Goal: Task Accomplishment & Management: Manage account settings

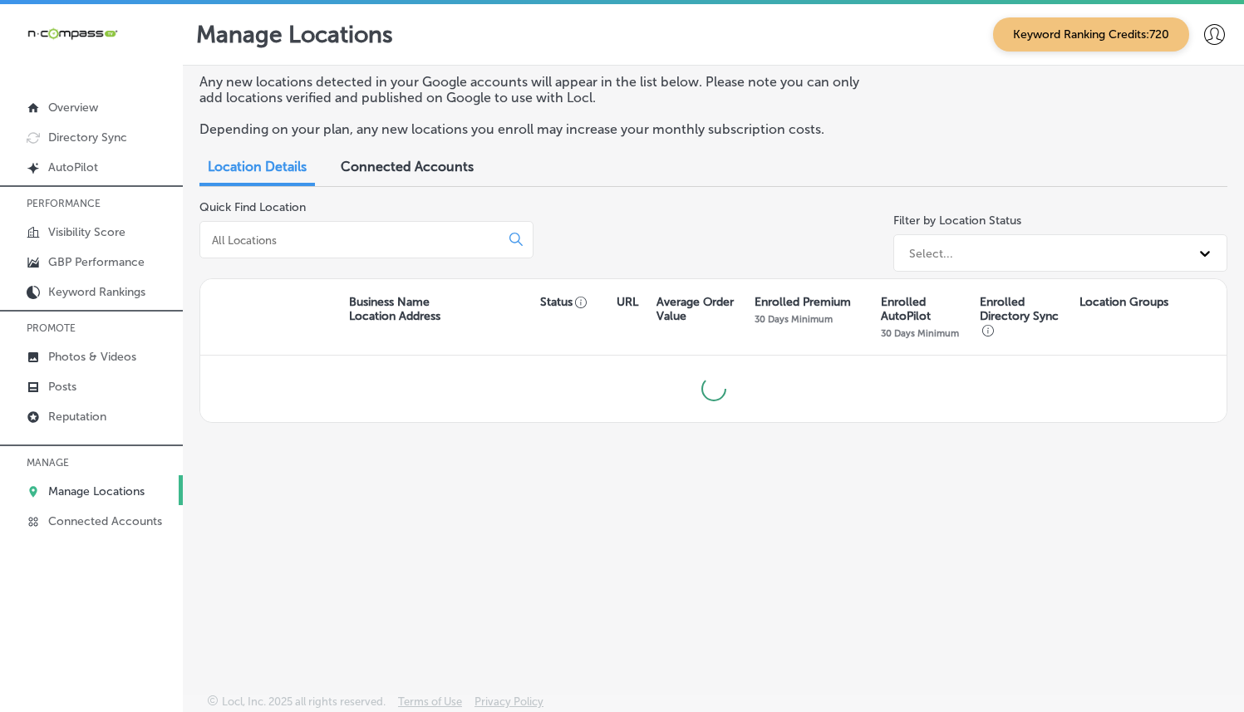
click at [332, 241] on input at bounding box center [353, 240] width 286 height 15
type input "royal garage doors"
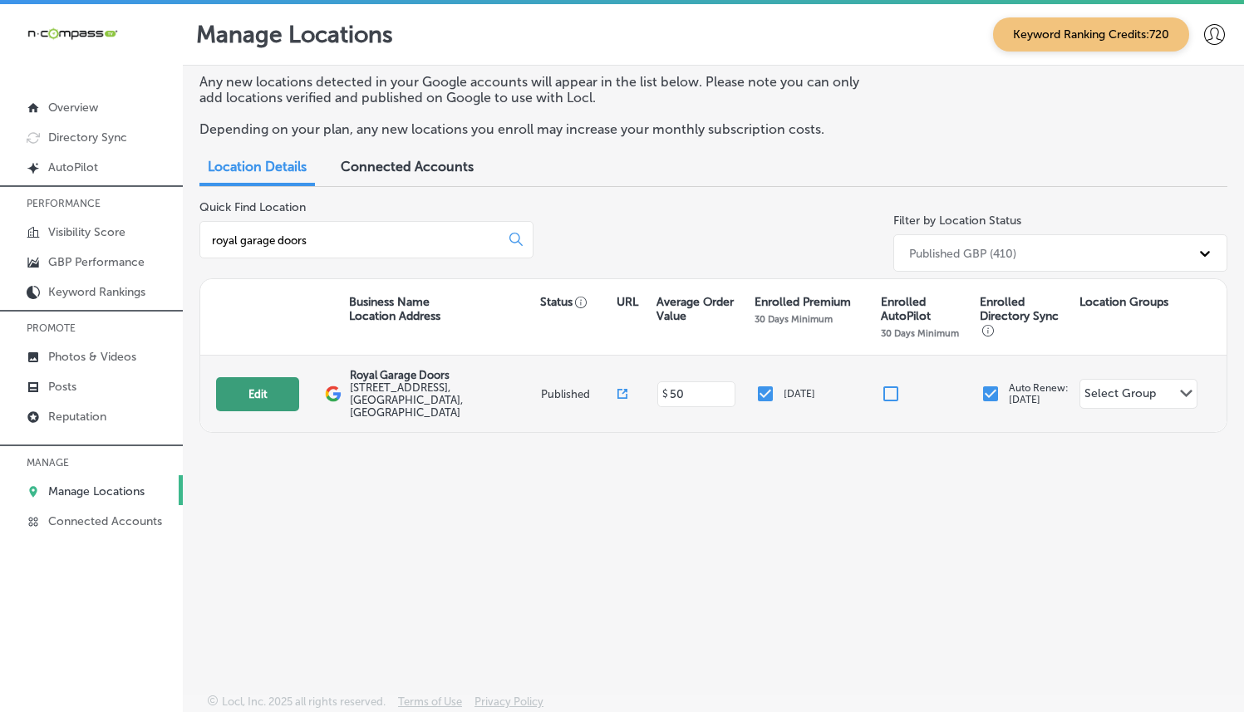
click at [277, 396] on button "Edit" at bounding box center [257, 394] width 83 height 34
select select "US"
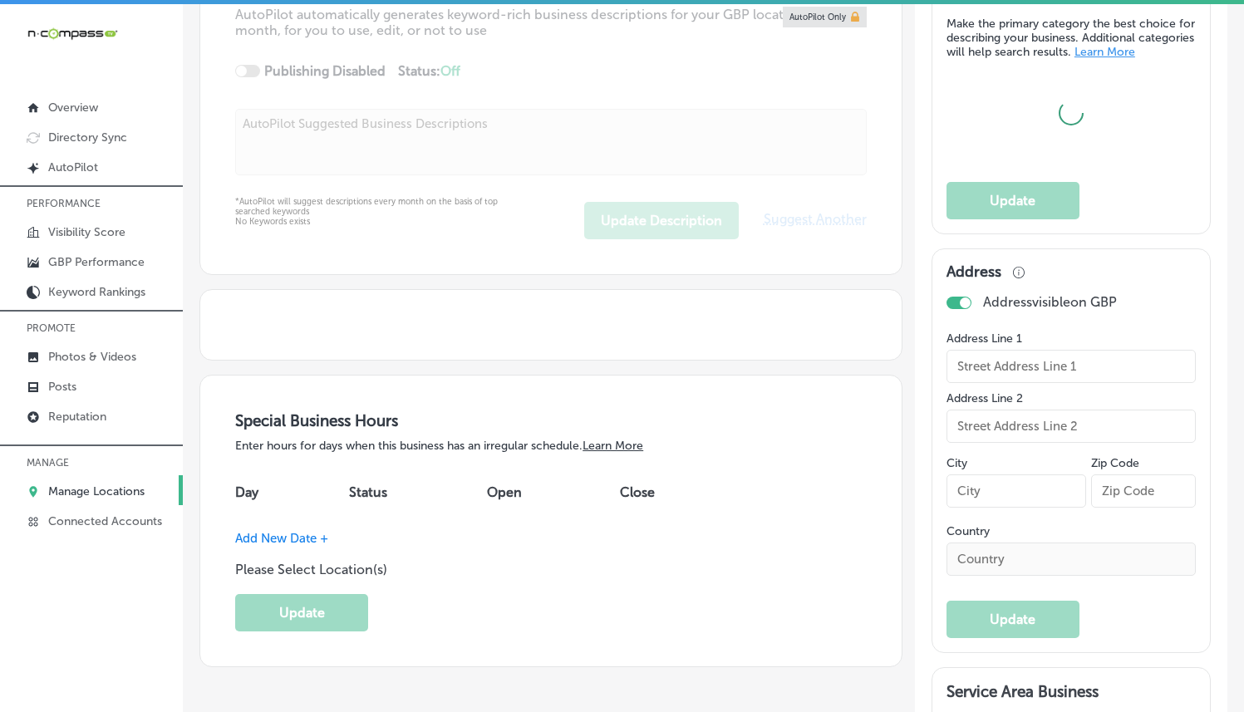
type input "Royal Garage Doors"
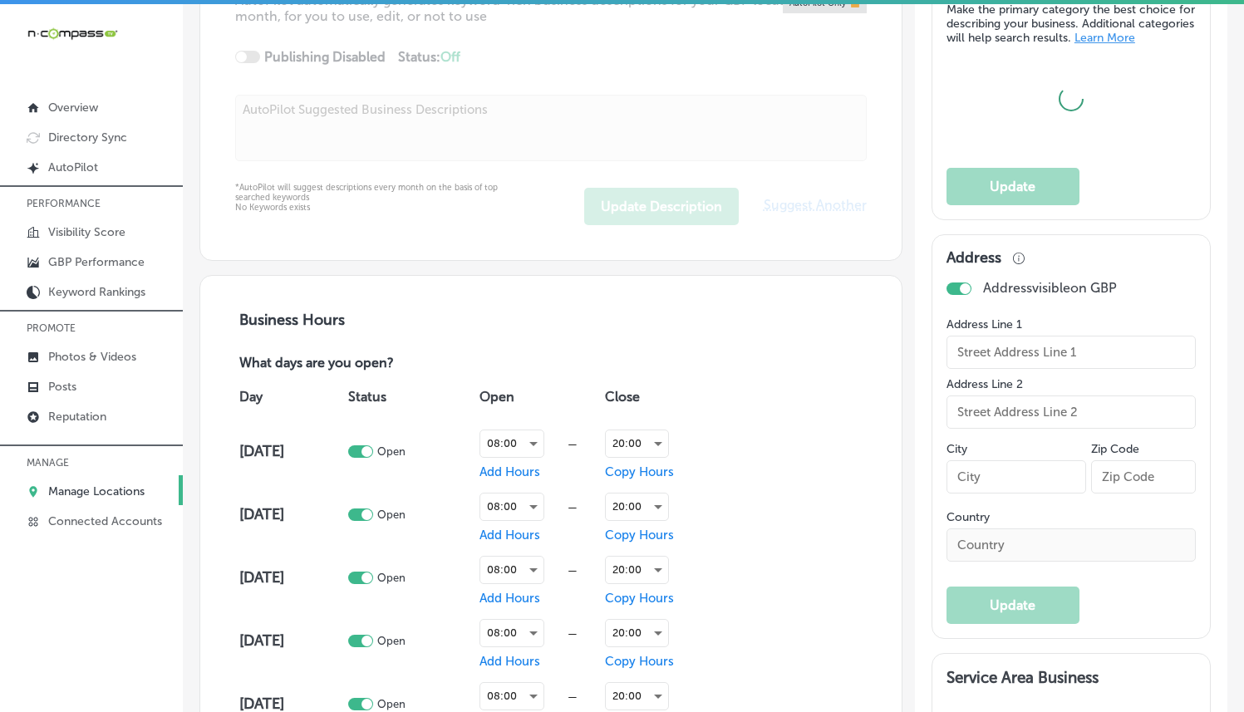
type input "[STREET_ADDRESS]"
type input "[GEOGRAPHIC_DATA]"
type input "80129"
type input "US"
type input "[URL][DOMAIN_NAME]"
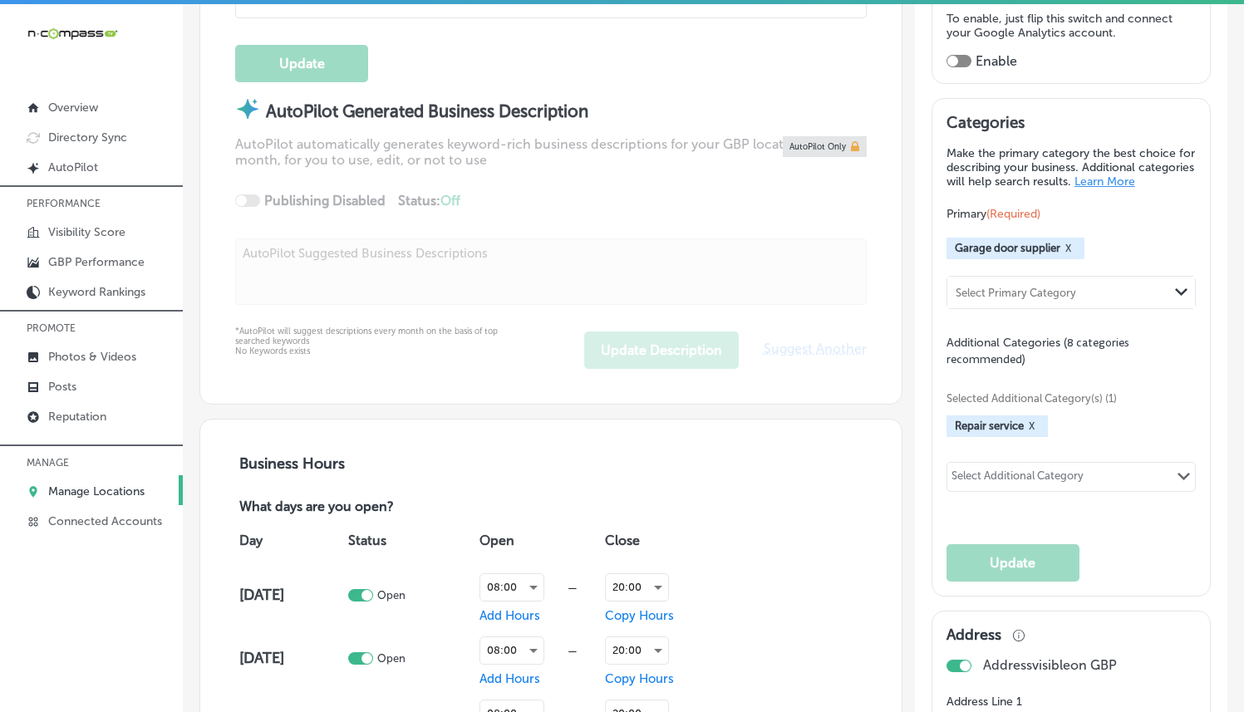
checkbox input "true"
type textarea "Royal Garage Doors, a family-owned business, offers expert garage door repair, …"
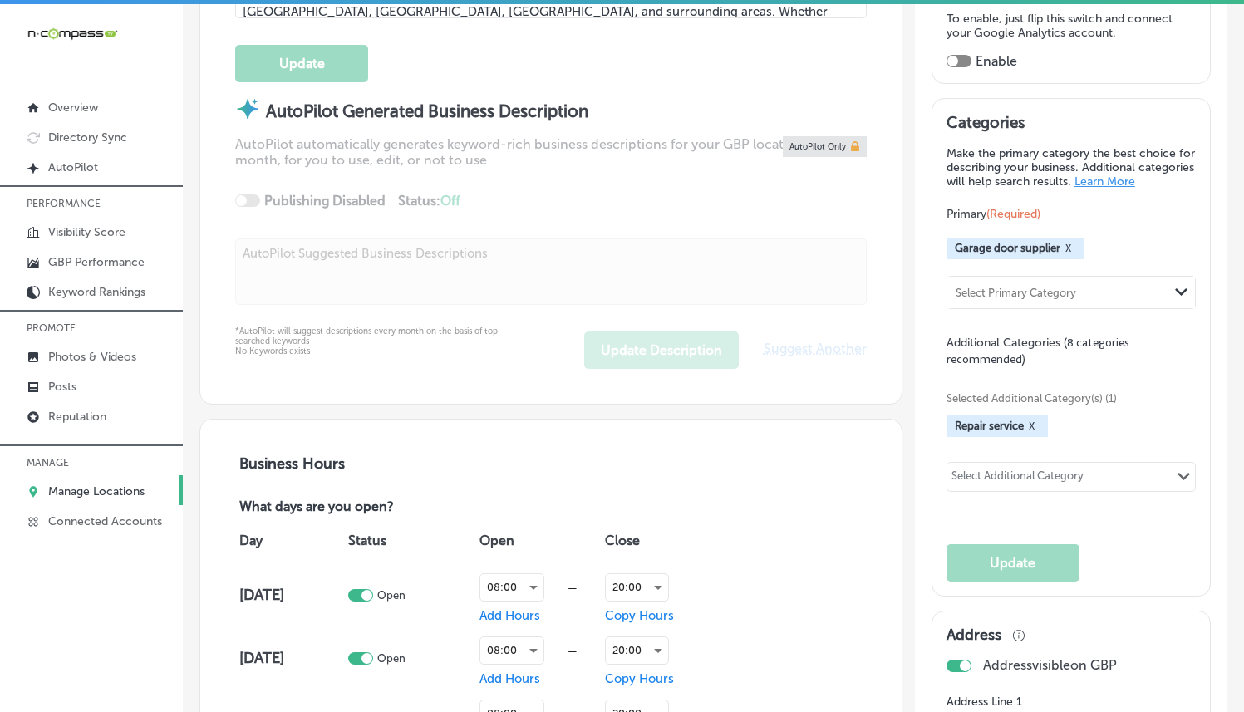
type input "[PHONE_NUMBER]"
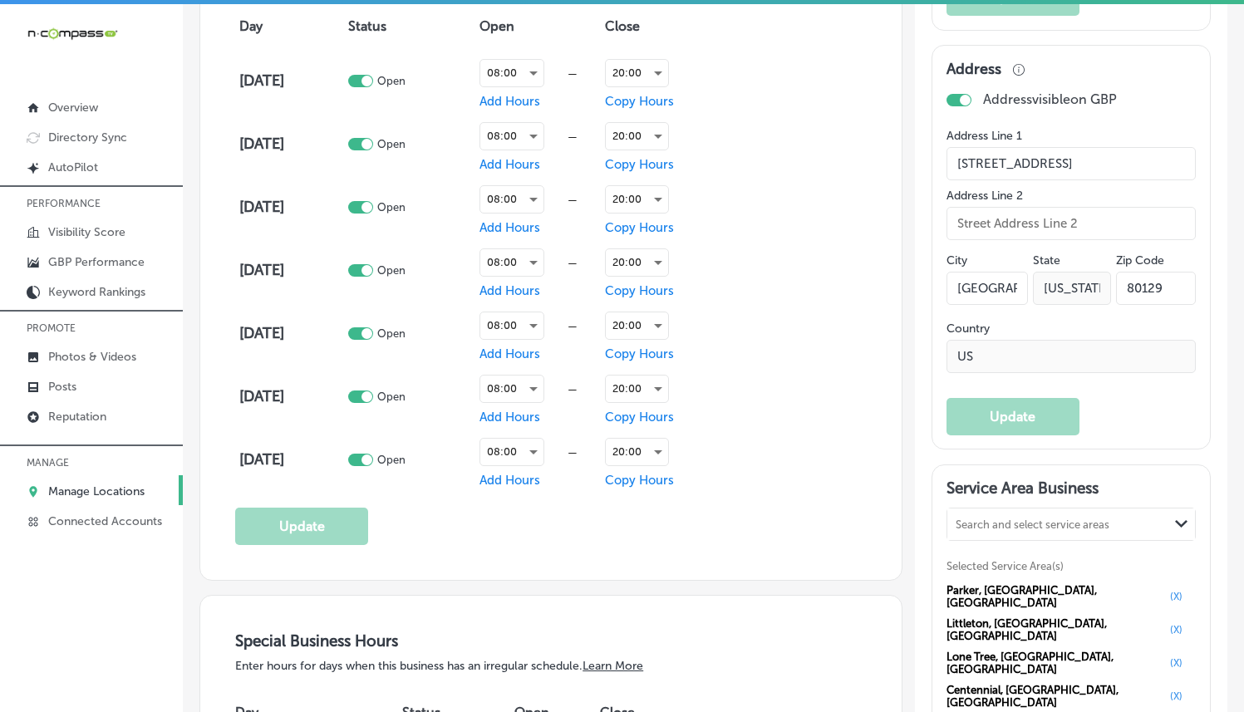
scroll to position [1576, 0]
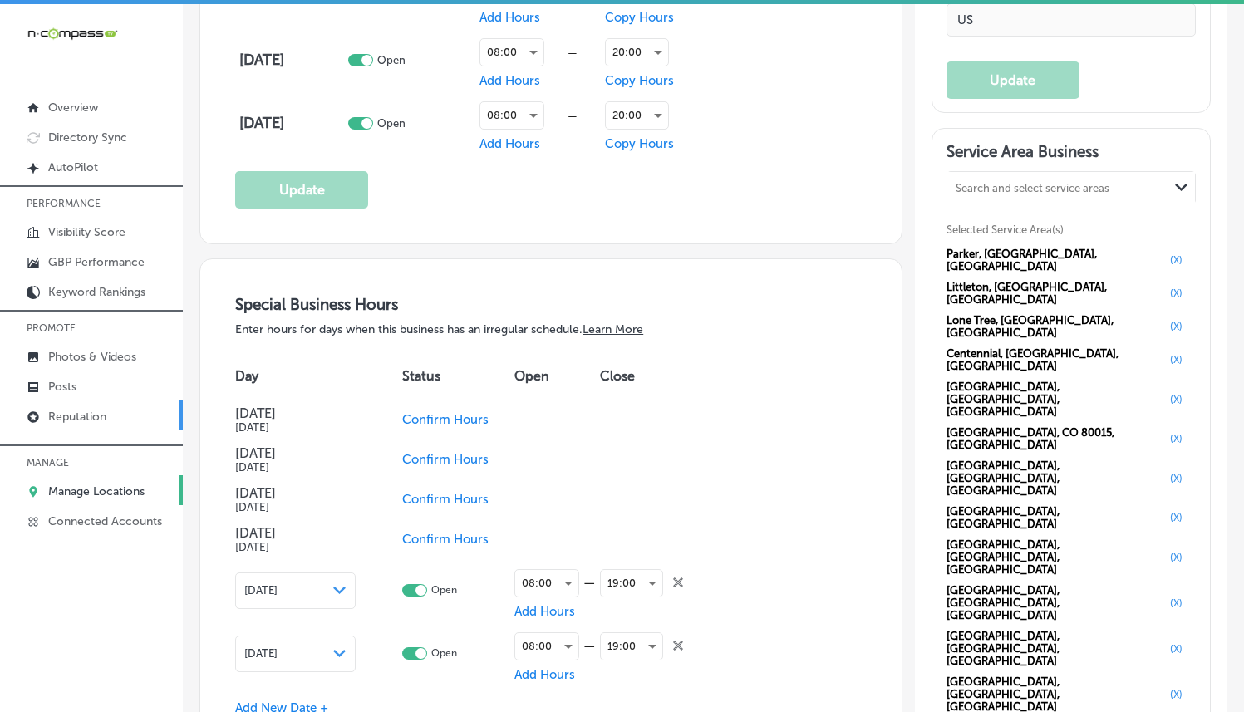
click at [77, 420] on p "Reputation" at bounding box center [77, 417] width 58 height 14
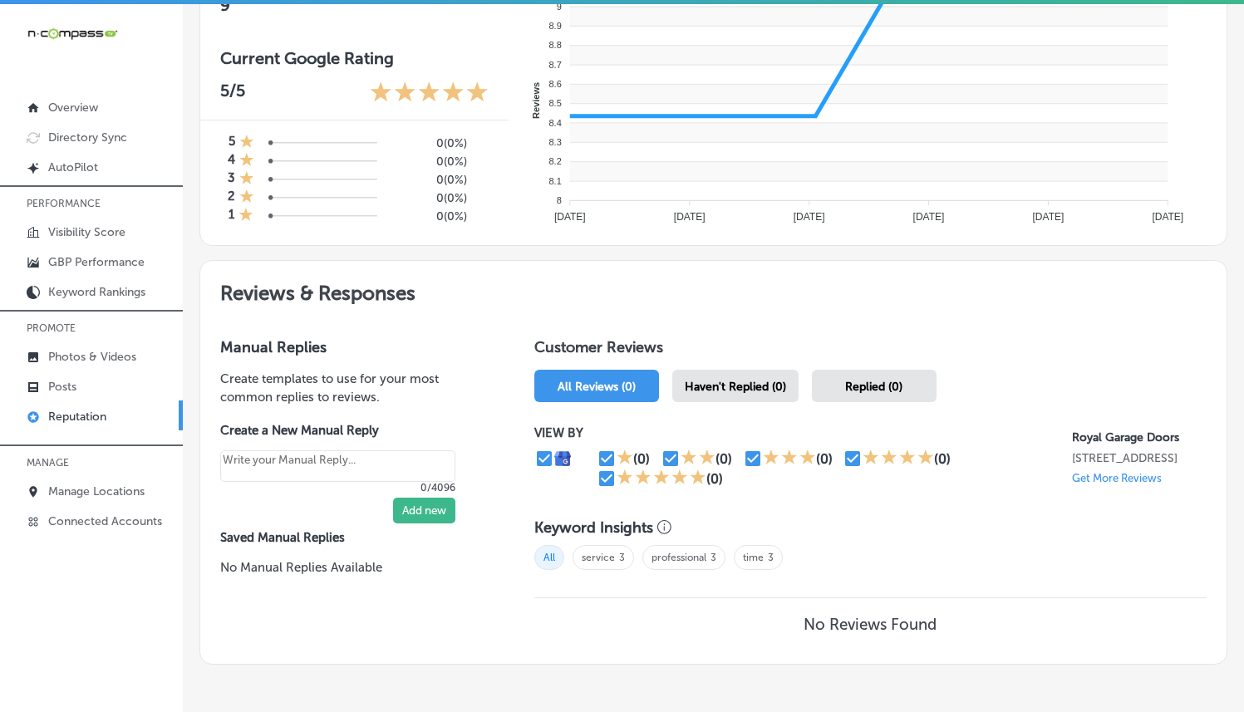
scroll to position [731, 0]
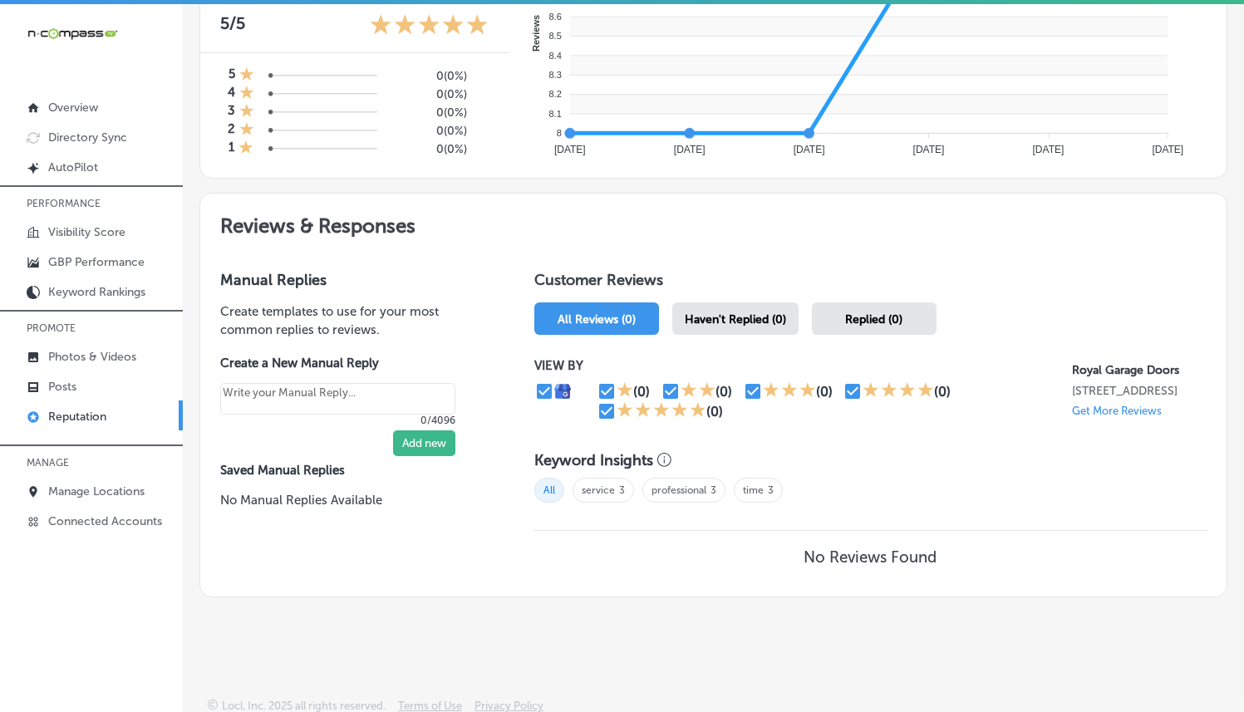
click at [719, 313] on span "Haven't Replied (0)" at bounding box center [735, 319] width 101 height 14
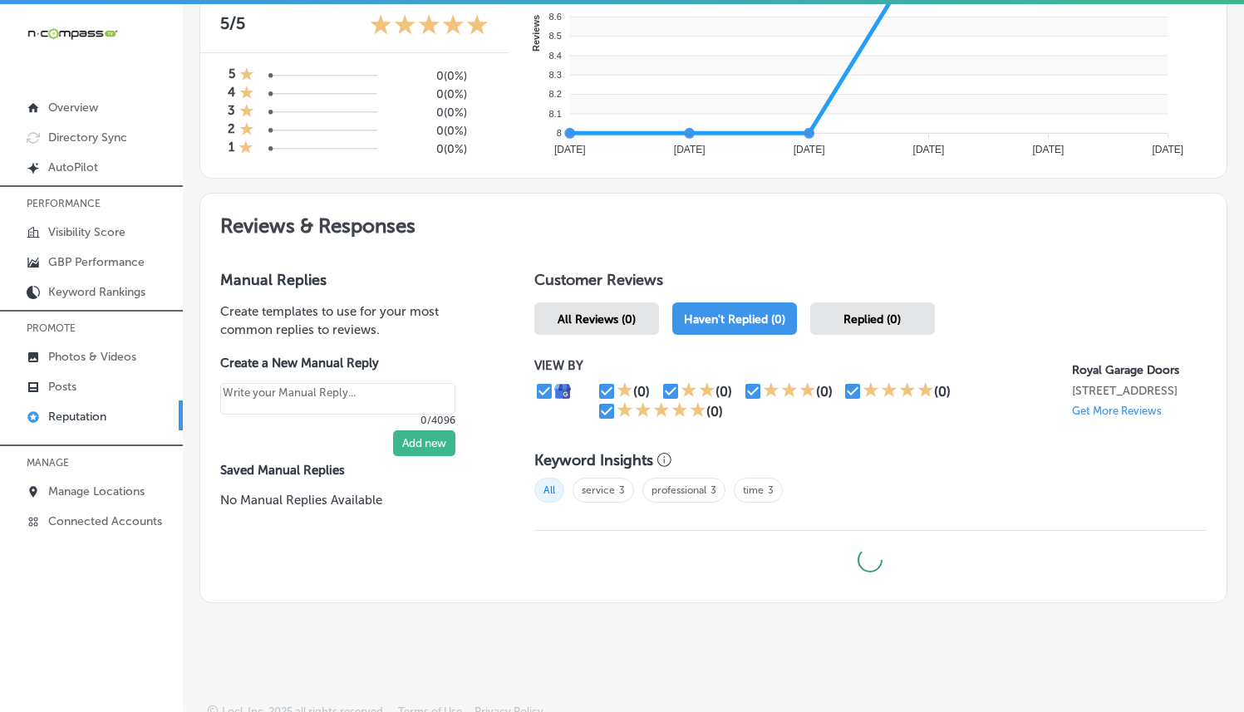
type textarea "x"
click at [115, 345] on link "Photos & Videos" at bounding box center [91, 356] width 183 height 30
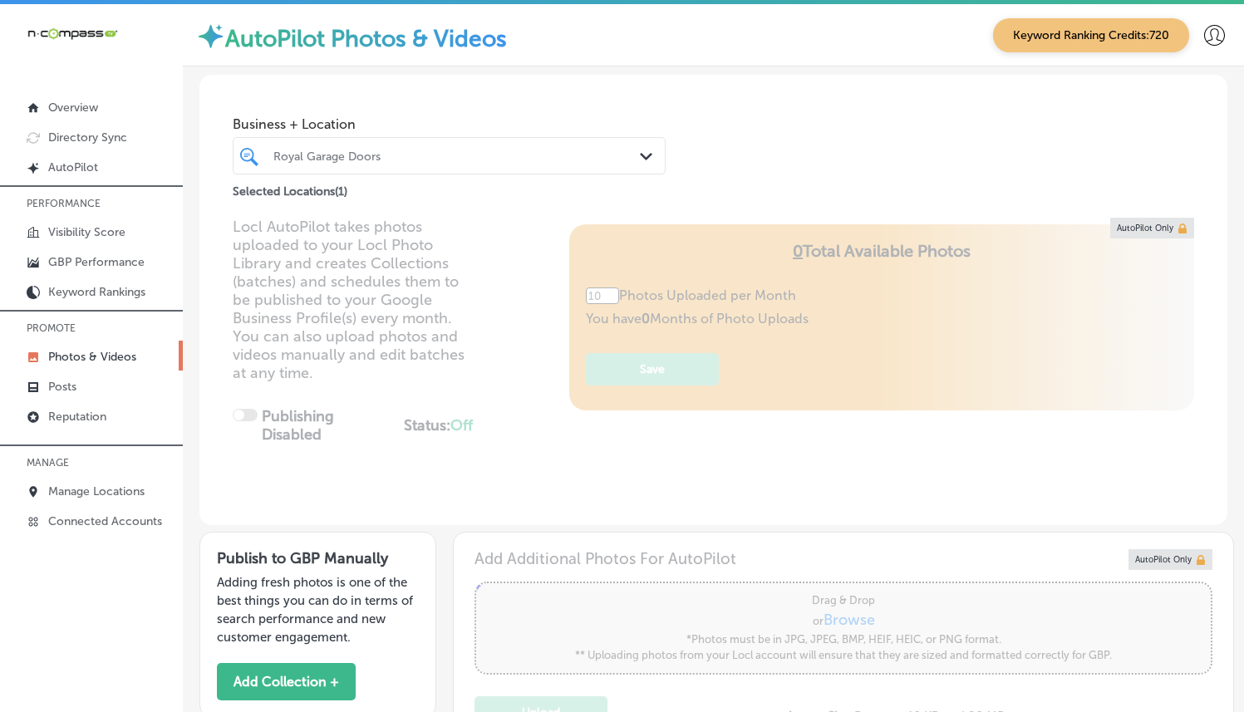
type input "5"
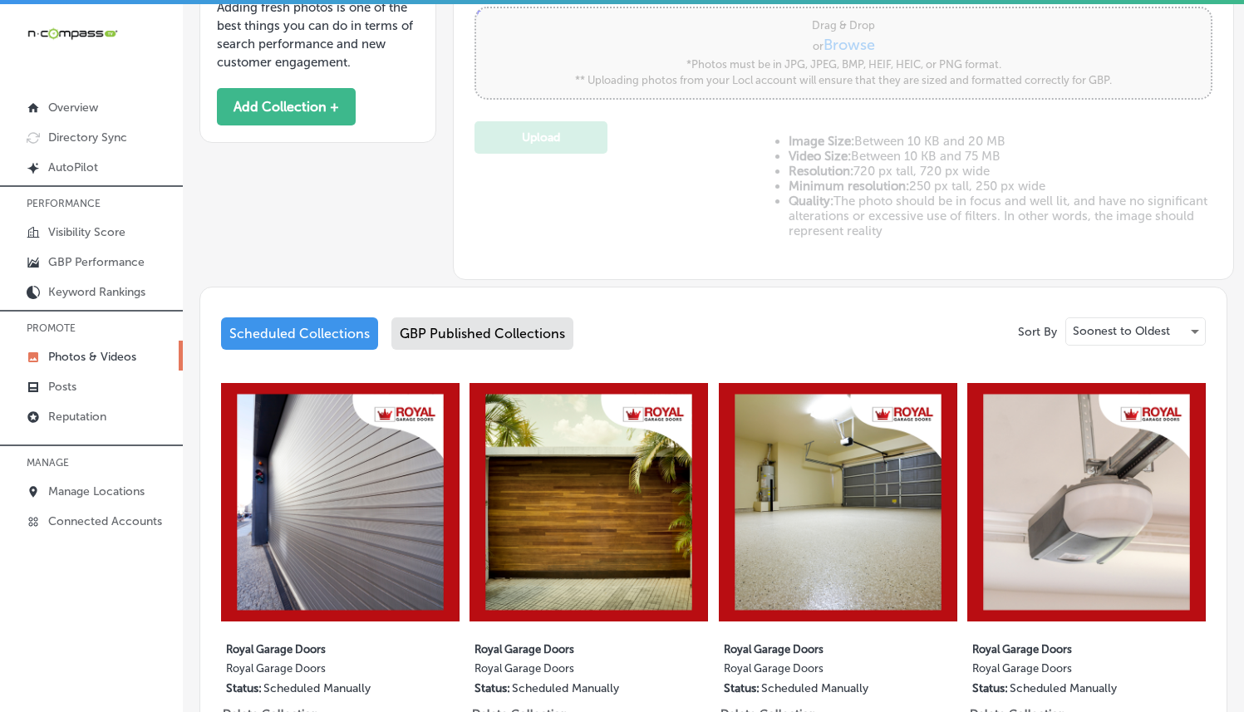
click at [445, 323] on div "GBP Published Collections" at bounding box center [482, 333] width 182 height 32
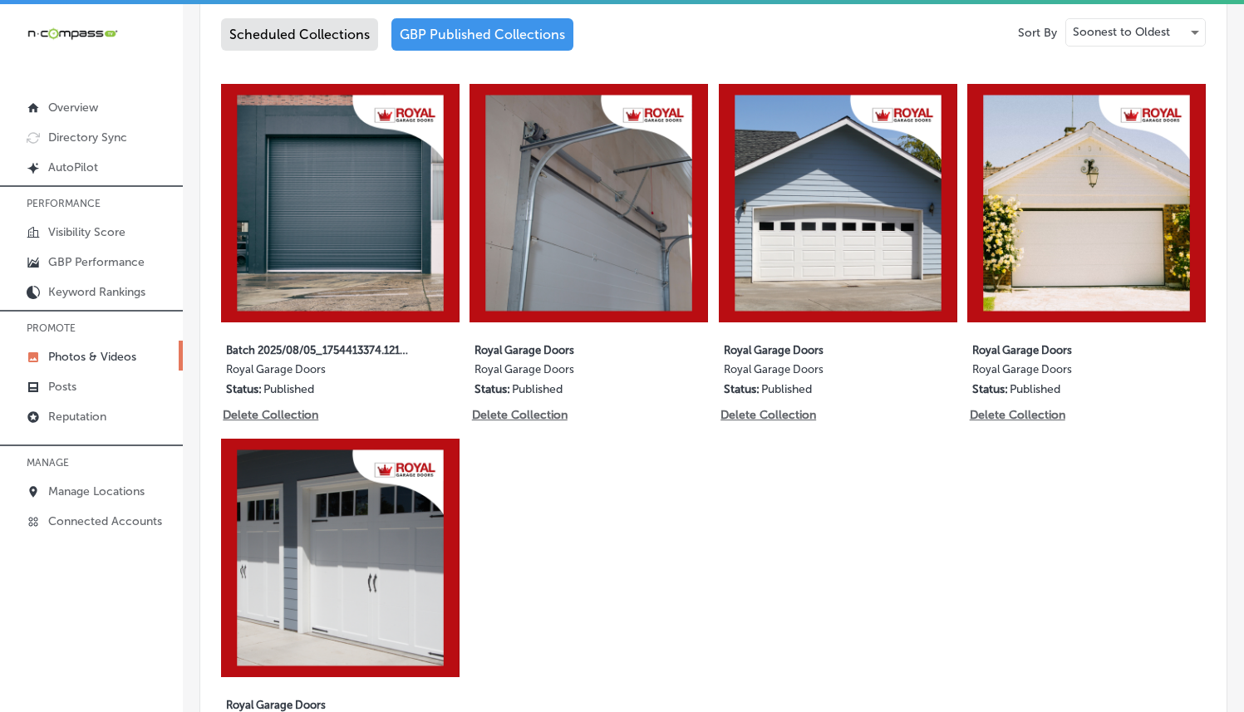
scroll to position [883, 0]
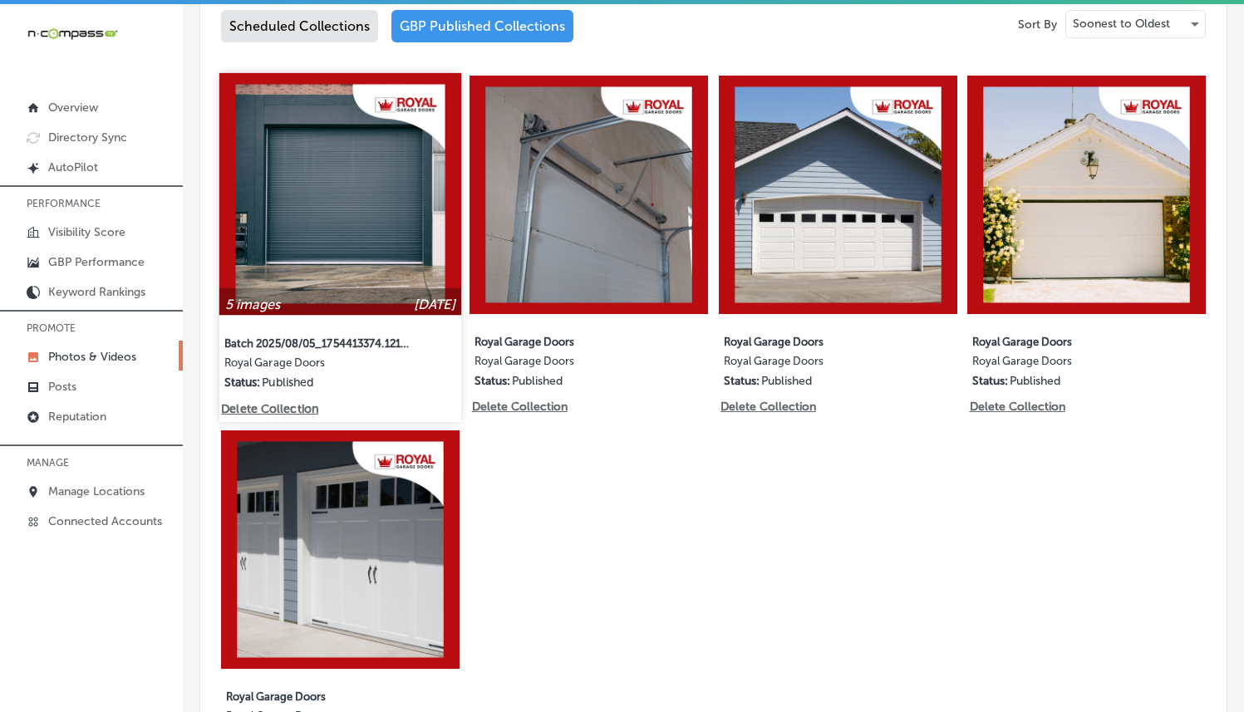
click at [404, 245] on img at bounding box center [340, 194] width 242 height 242
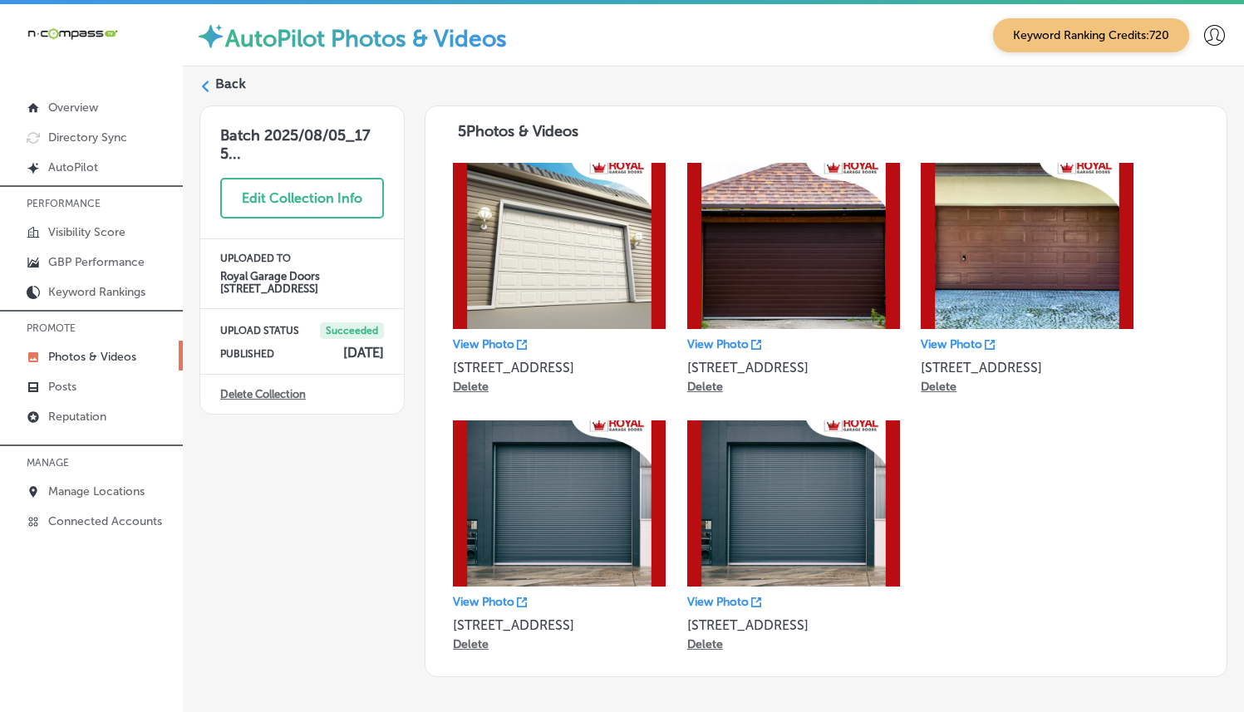
click at [209, 77] on div "Back" at bounding box center [713, 90] width 1028 height 31
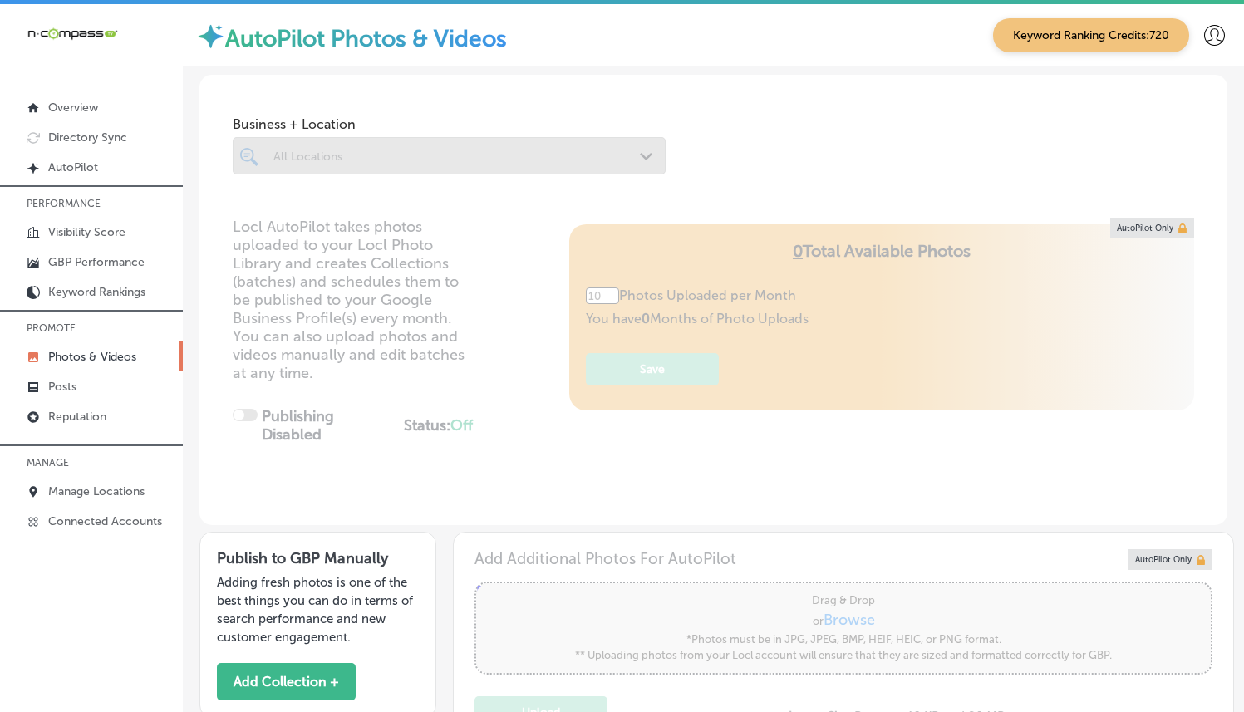
type input "5"
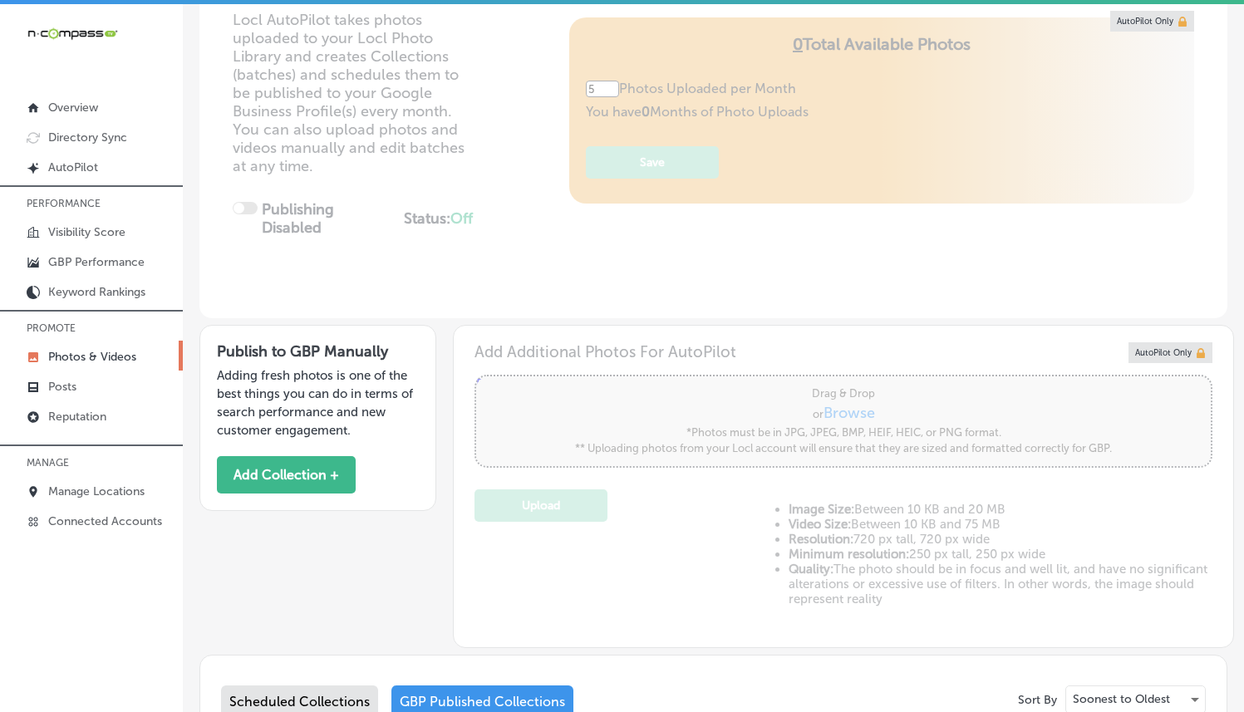
scroll to position [558, 0]
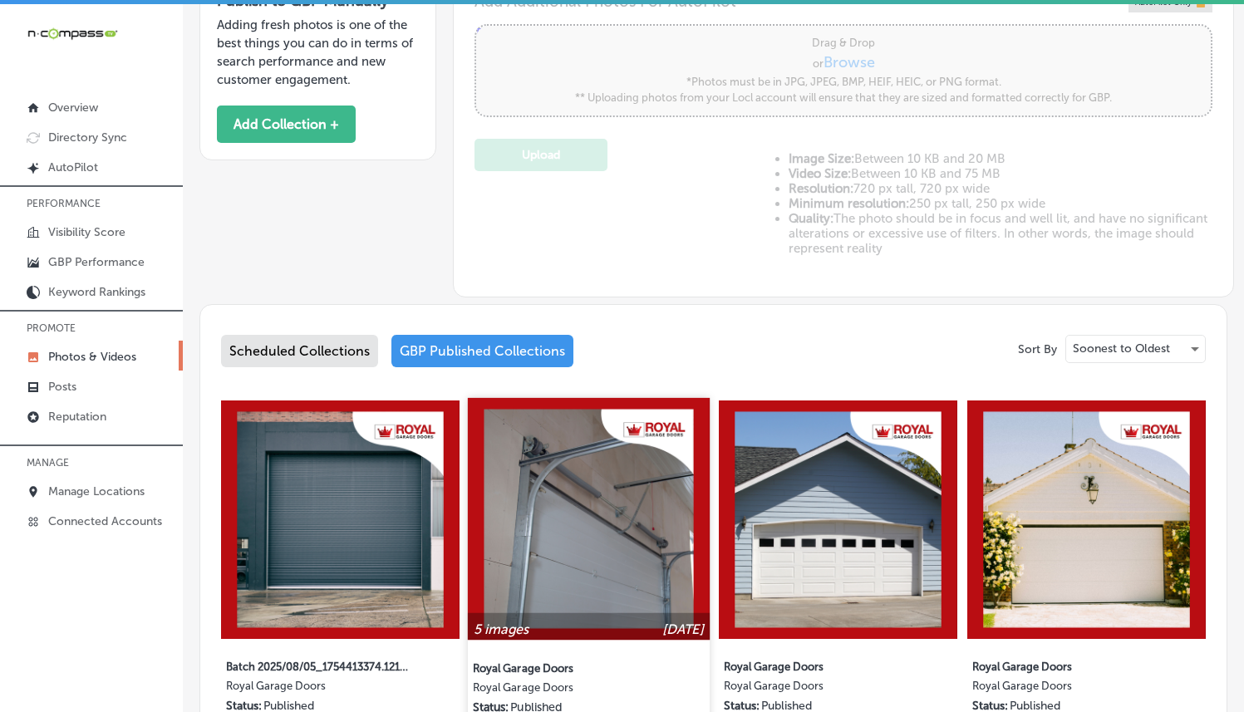
click at [565, 430] on img at bounding box center [589, 519] width 242 height 242
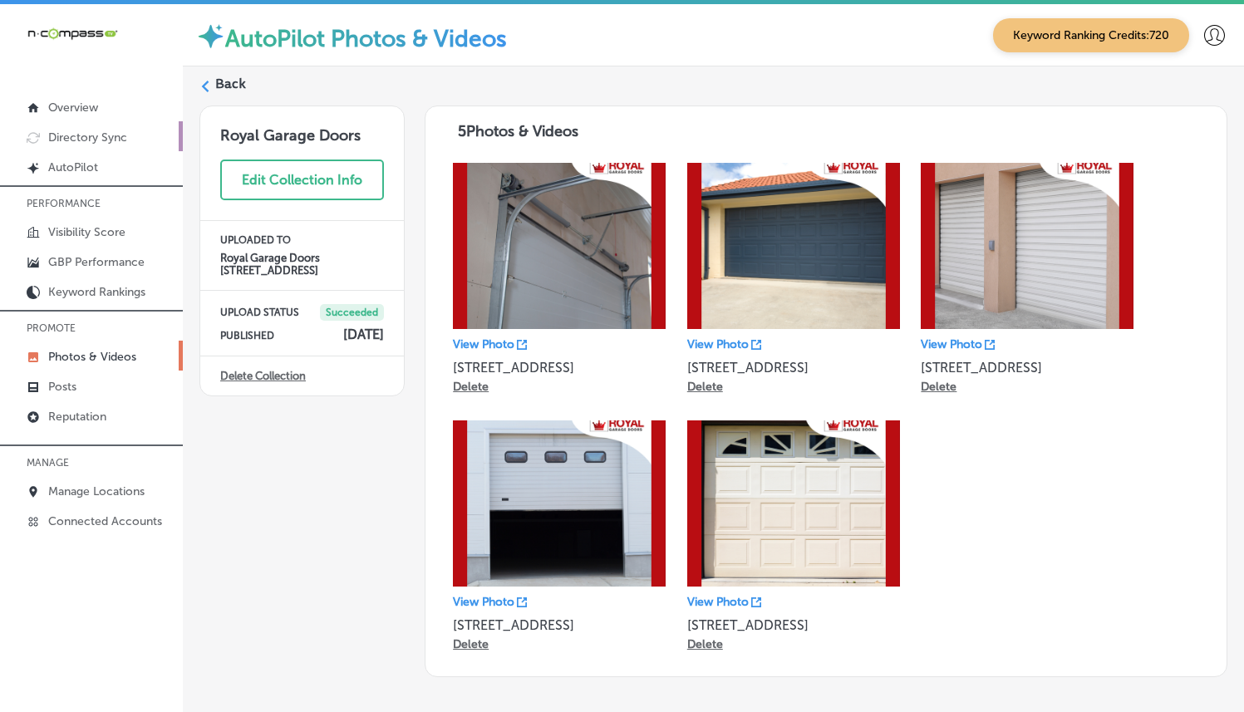
click at [87, 142] on p "Directory Sync" at bounding box center [87, 137] width 79 height 14
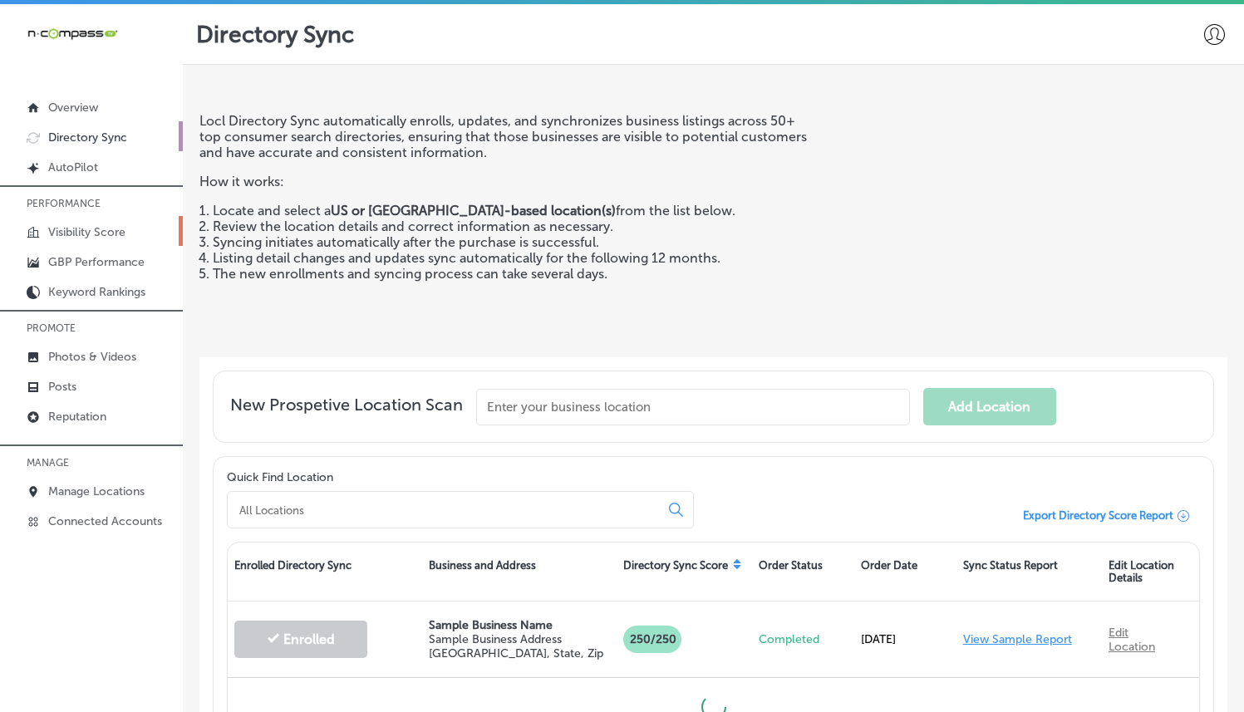
click at [86, 216] on link "Visibility Score" at bounding box center [91, 231] width 183 height 30
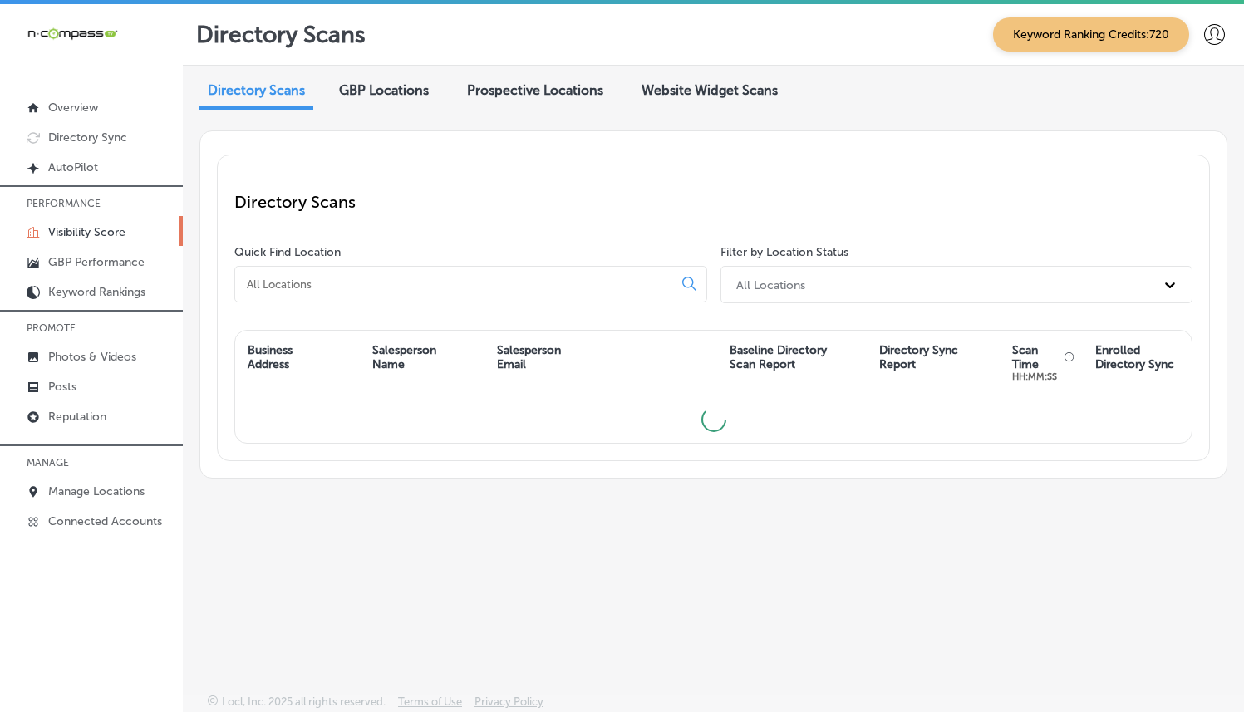
click at [427, 281] on input at bounding box center [457, 284] width 424 height 15
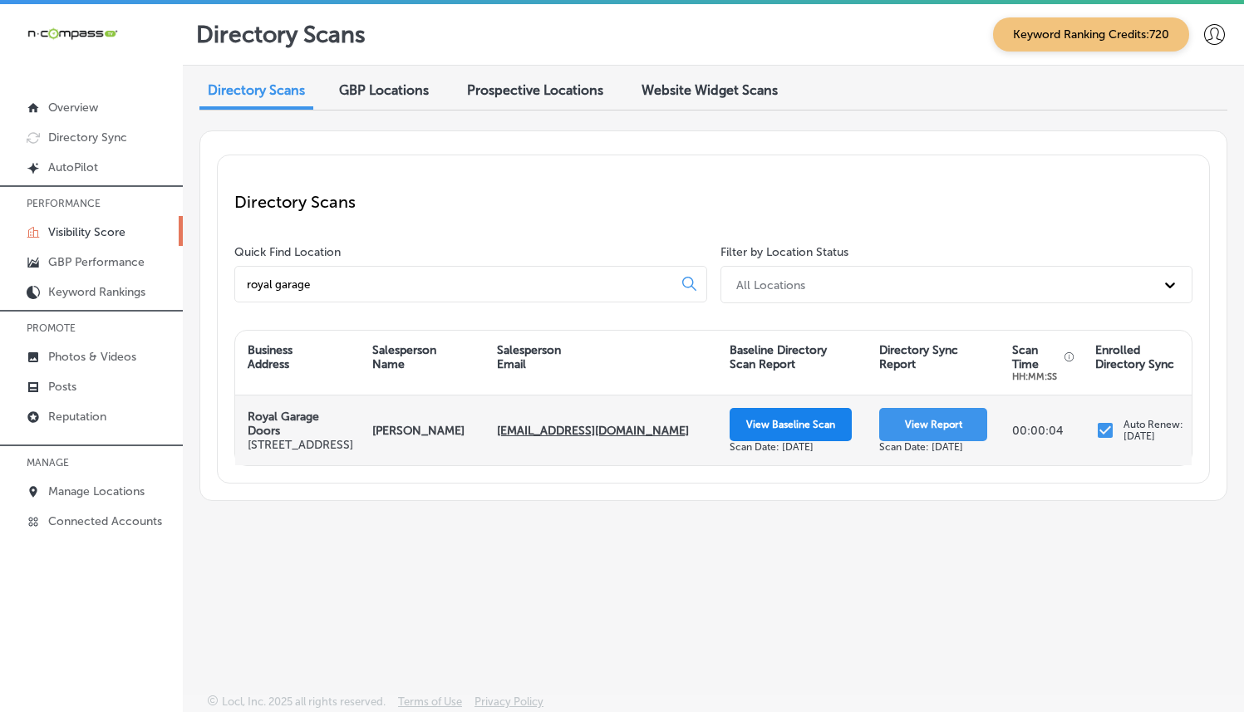
type input "royal garage"
click at [769, 427] on button "View Baseline Scan" at bounding box center [791, 424] width 122 height 33
click at [942, 415] on button "View Report" at bounding box center [933, 424] width 108 height 33
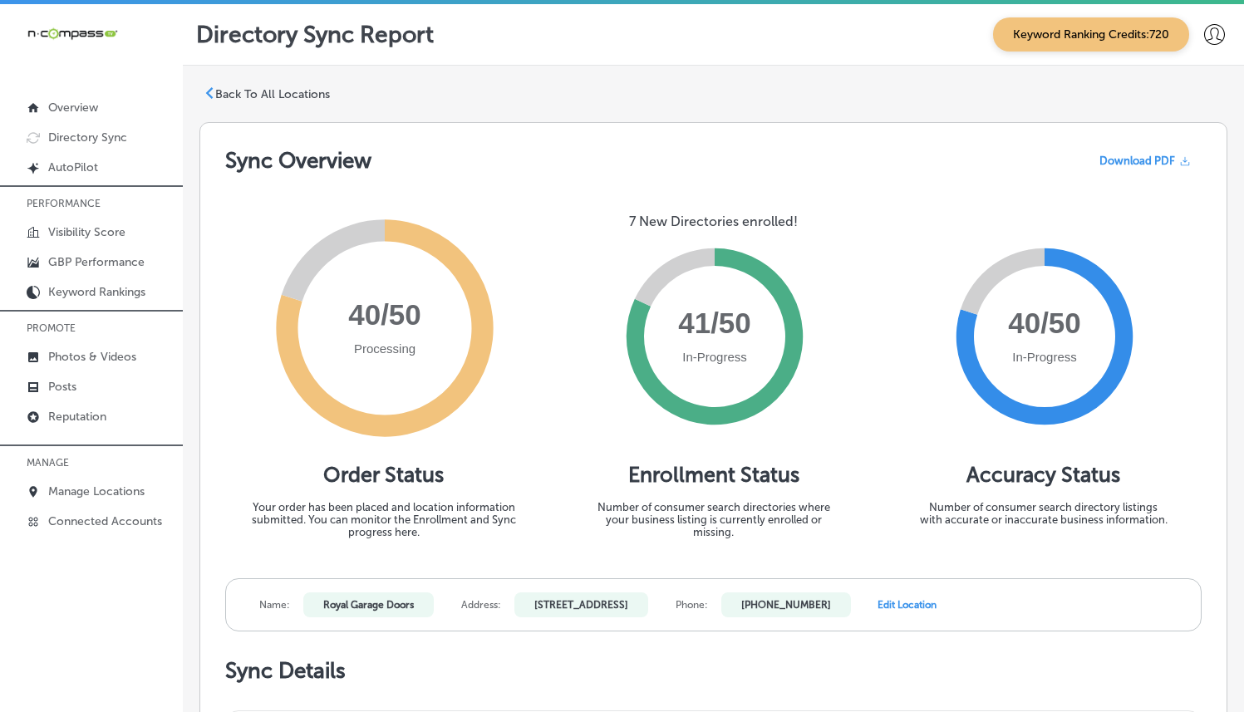
click at [246, 96] on p "Back To All Locations" at bounding box center [272, 94] width 115 height 14
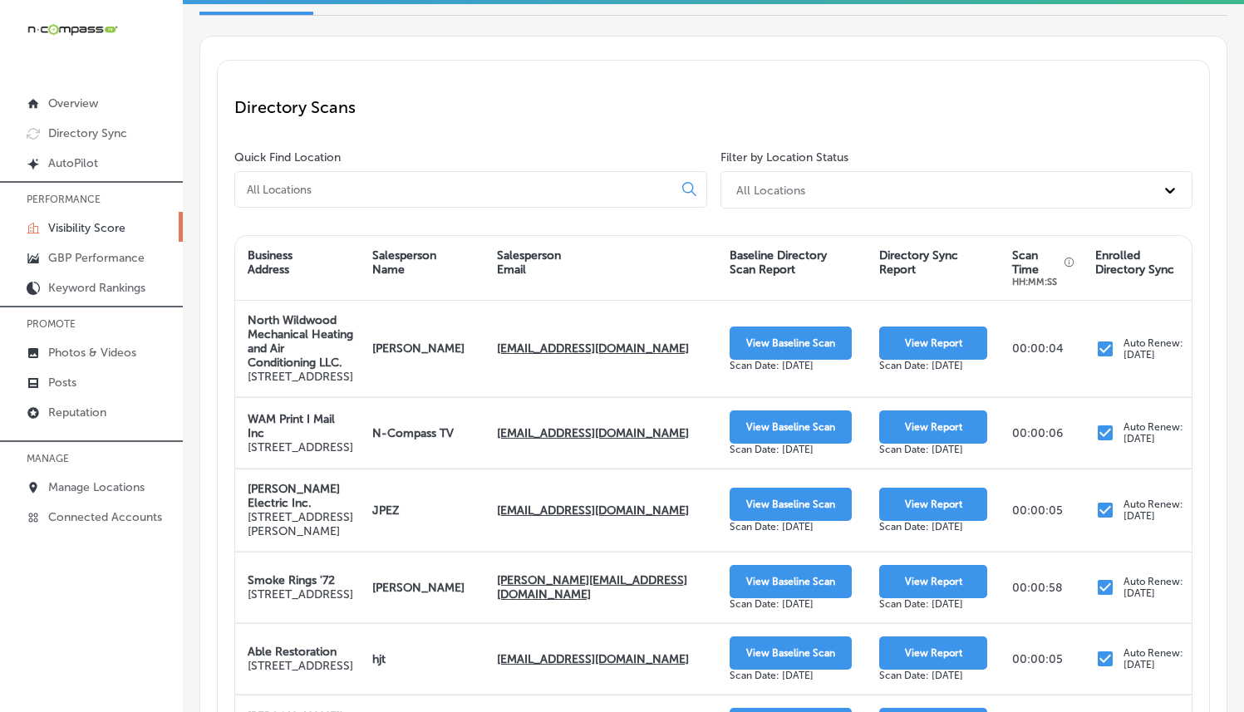
scroll to position [170, 0]
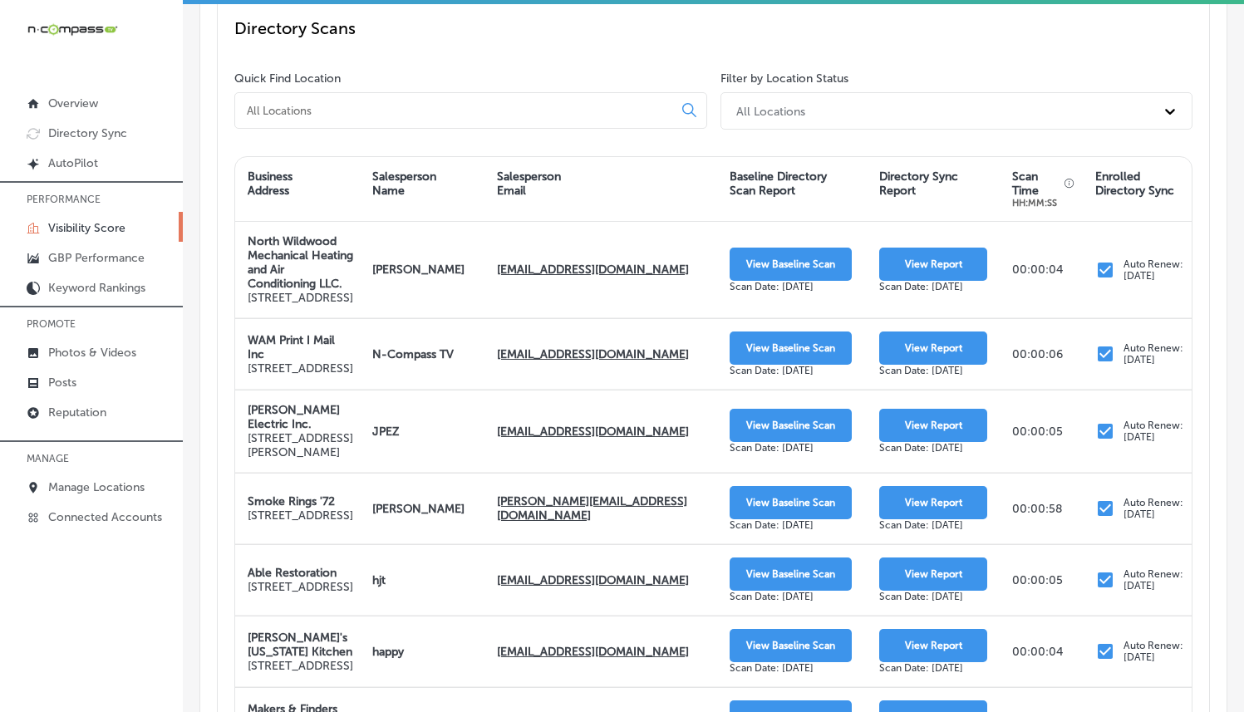
click at [471, 121] on div at bounding box center [470, 110] width 473 height 37
click at [471, 107] on input at bounding box center [457, 110] width 424 height 15
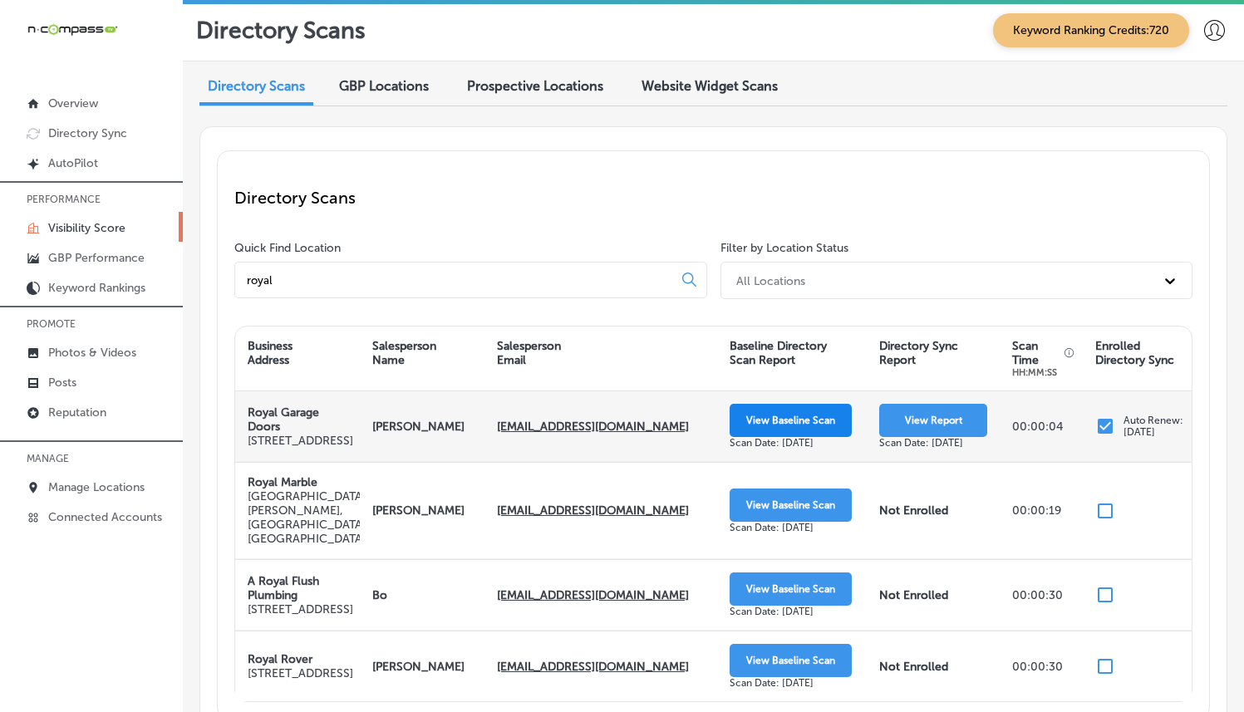
type input "royal"
click at [796, 421] on button "View Baseline Scan" at bounding box center [791, 420] width 122 height 33
